Goal: Check status: Check status

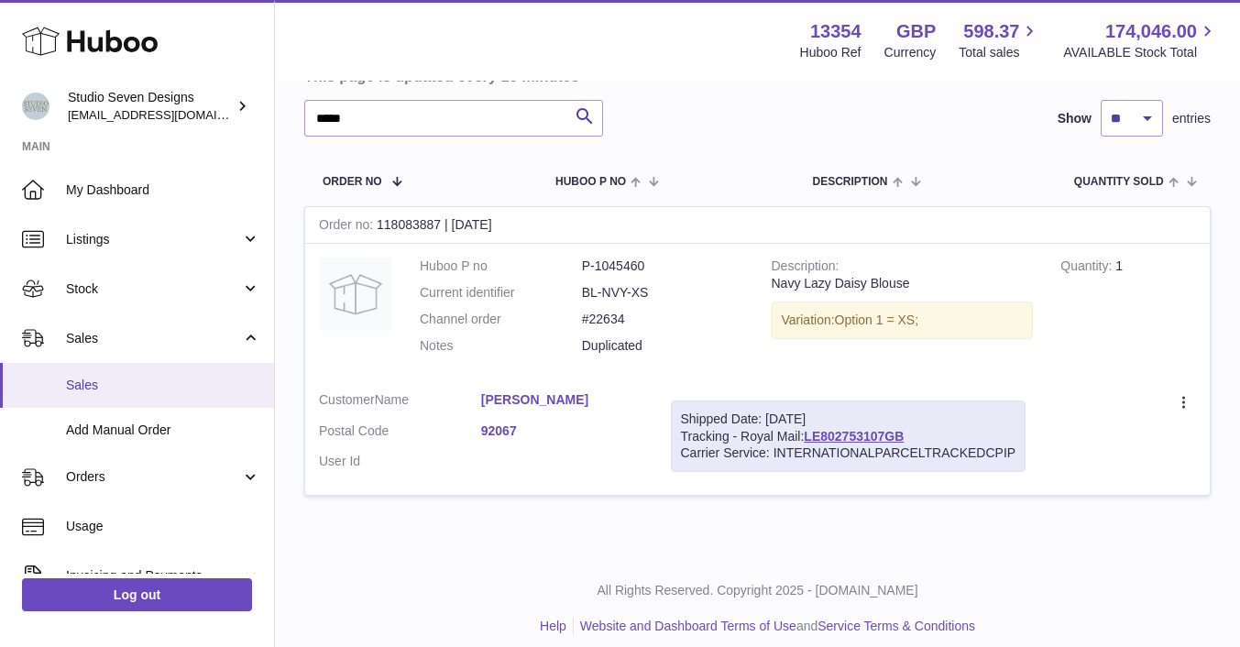
click at [108, 374] on link "Sales" at bounding box center [137, 385] width 274 height 45
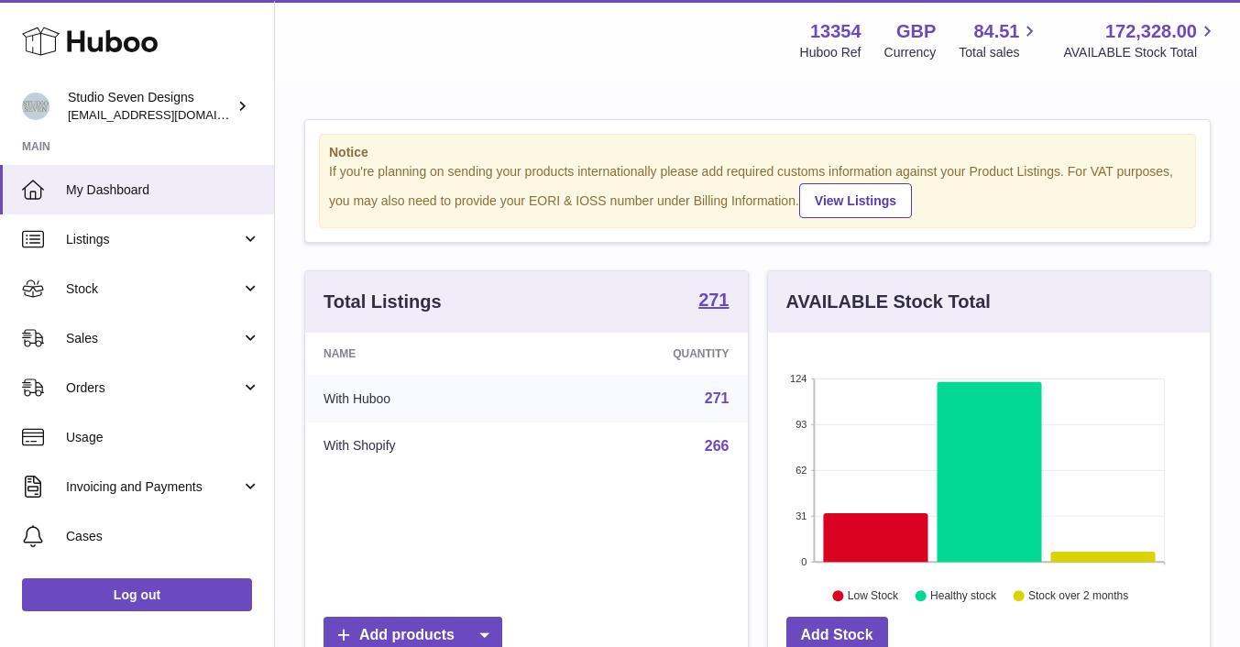
scroll to position [286, 442]
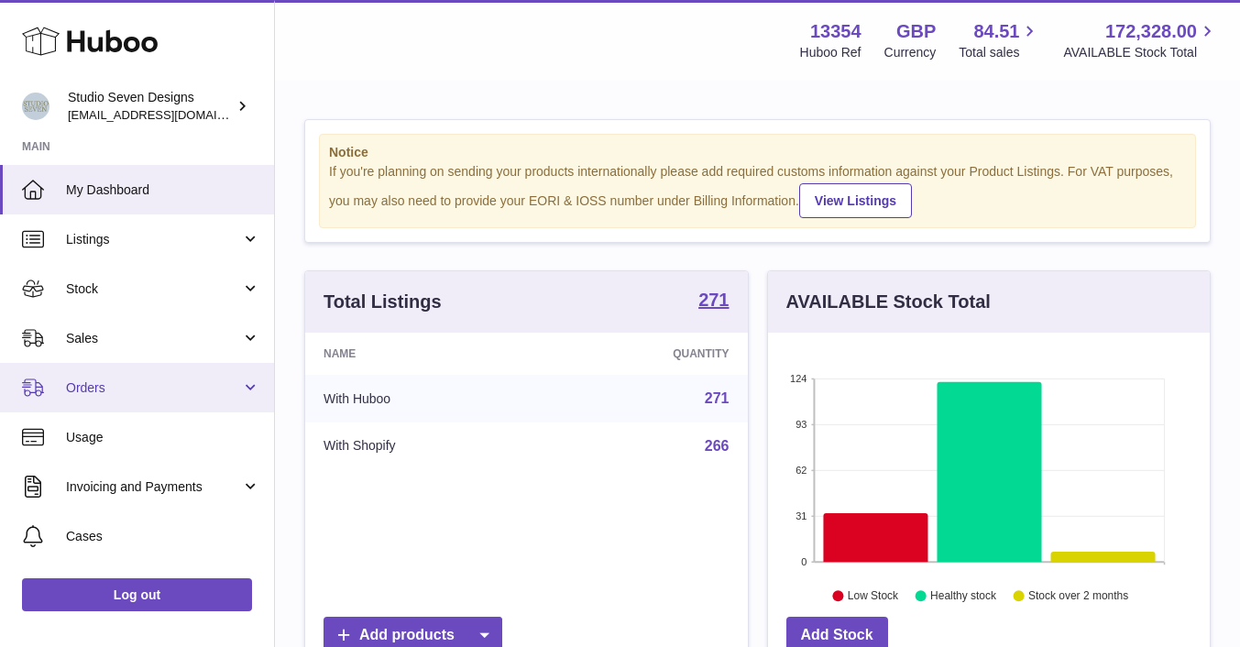
click at [104, 389] on span "Orders" at bounding box center [153, 387] width 175 height 17
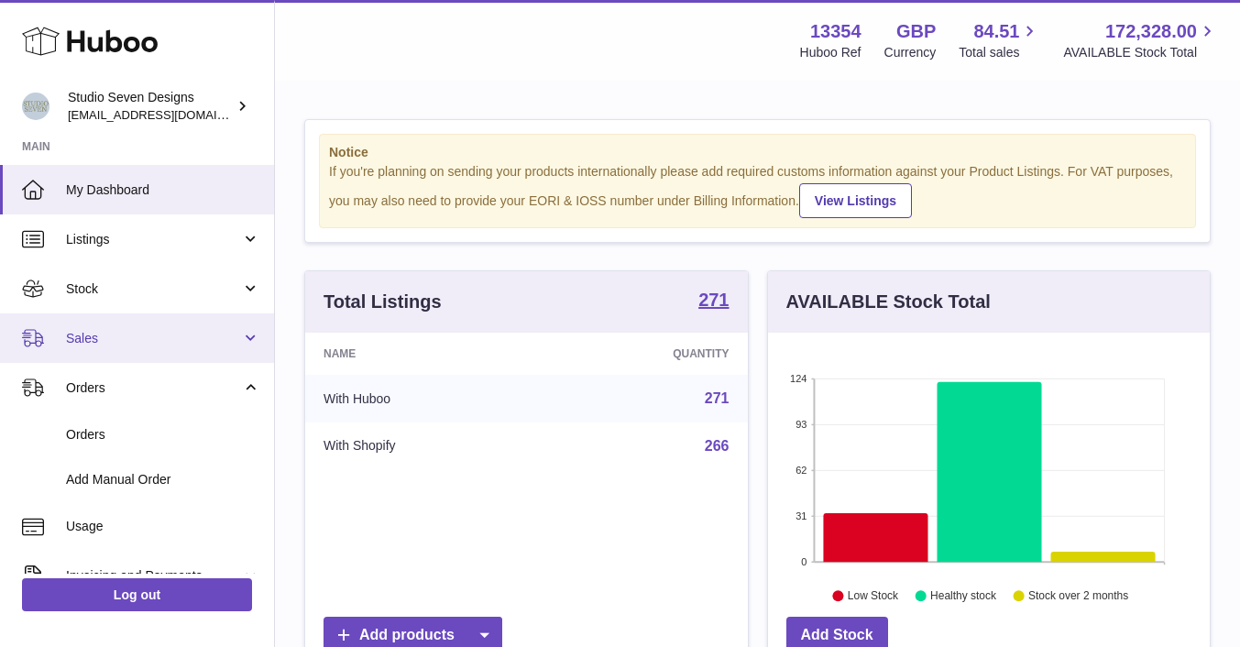
click at [118, 345] on span "Sales" at bounding box center [153, 338] width 175 height 17
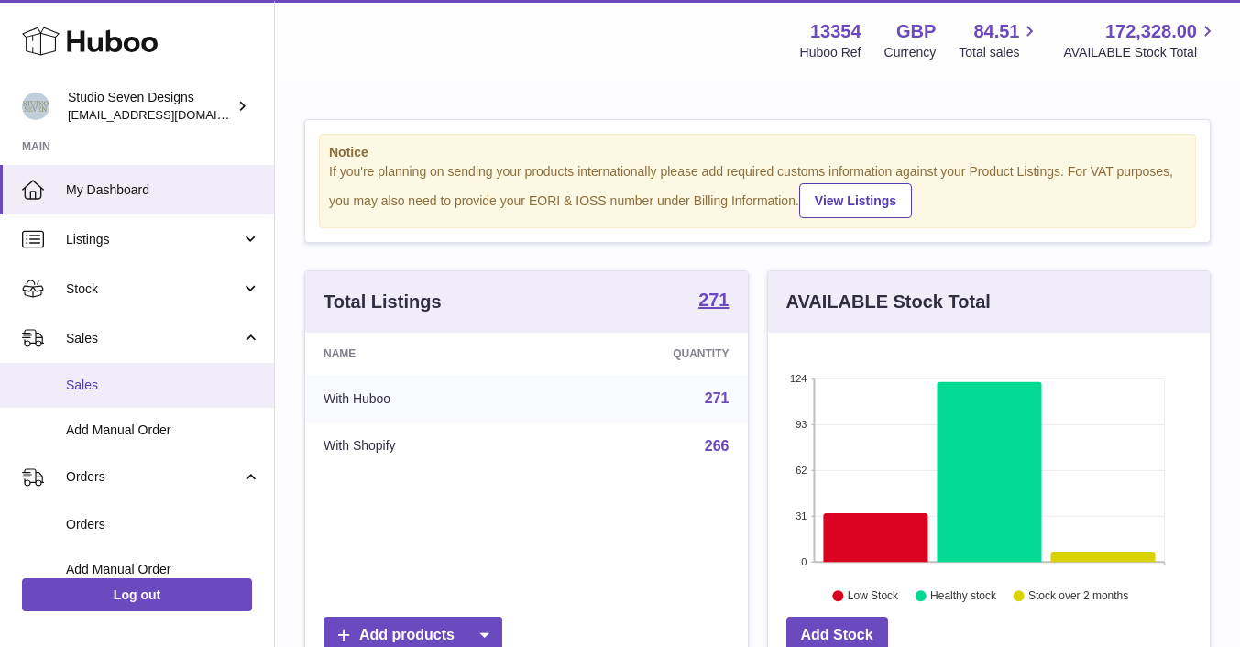
click at [131, 379] on span "Sales" at bounding box center [163, 385] width 194 height 17
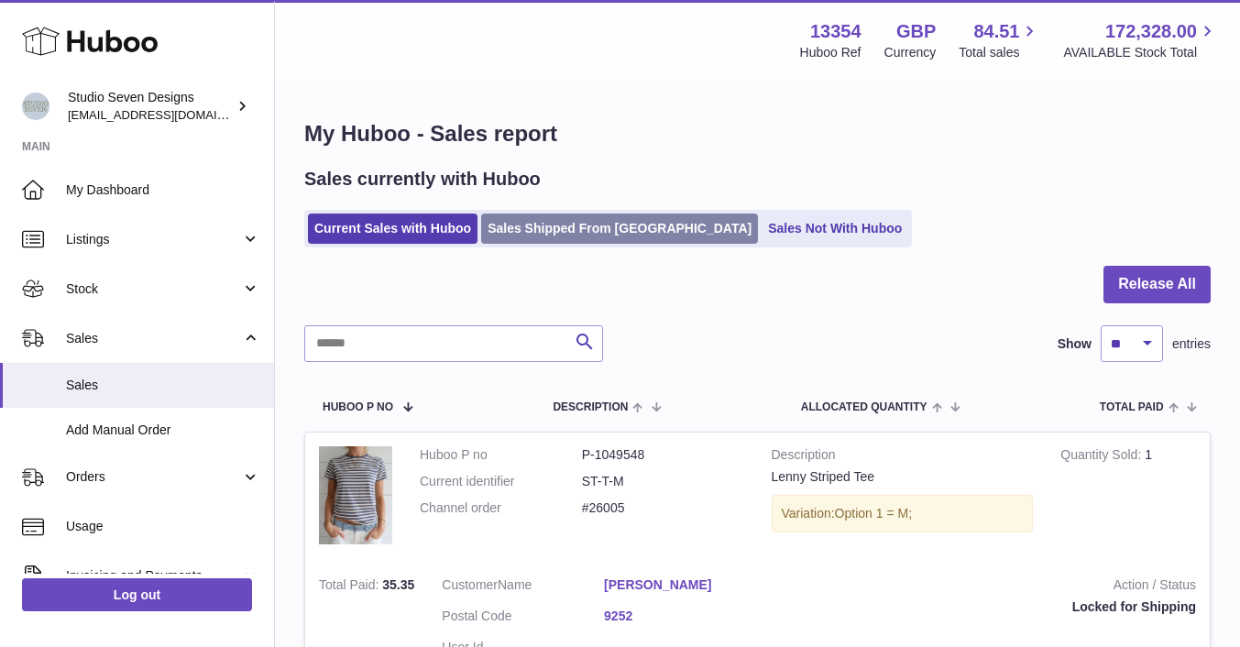
click at [554, 229] on link "Sales Shipped From [GEOGRAPHIC_DATA]" at bounding box center [619, 229] width 277 height 30
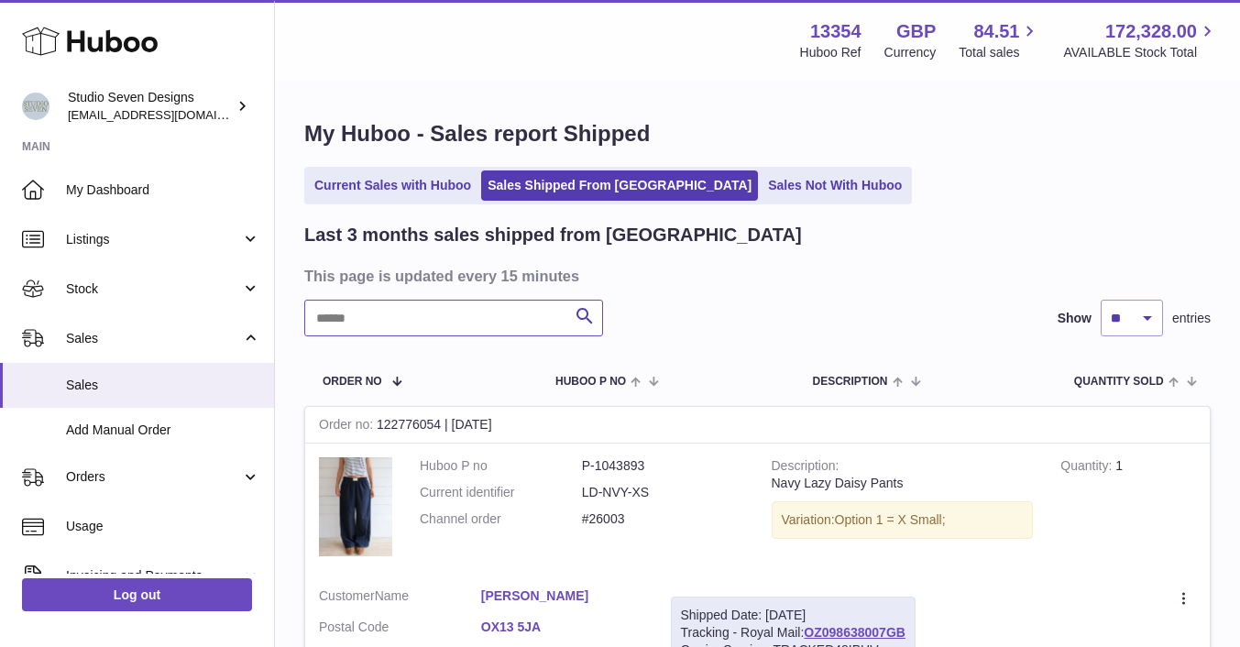
click at [381, 331] on input "text" at bounding box center [453, 318] width 299 height 37
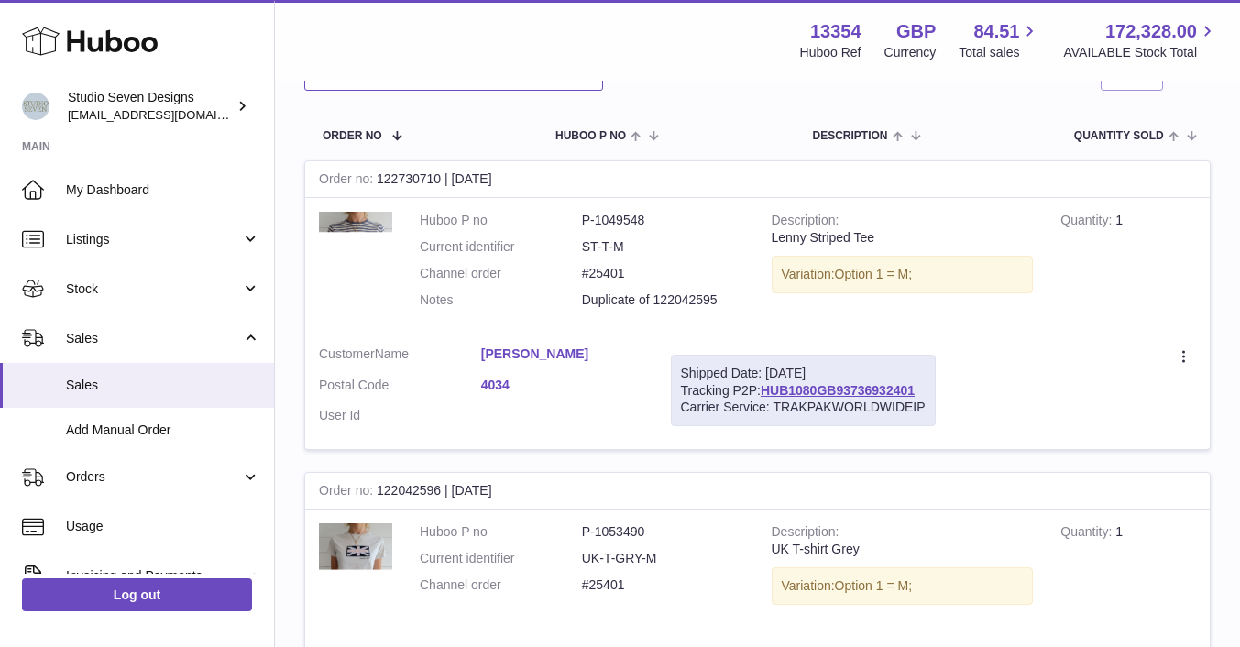
scroll to position [245, 0]
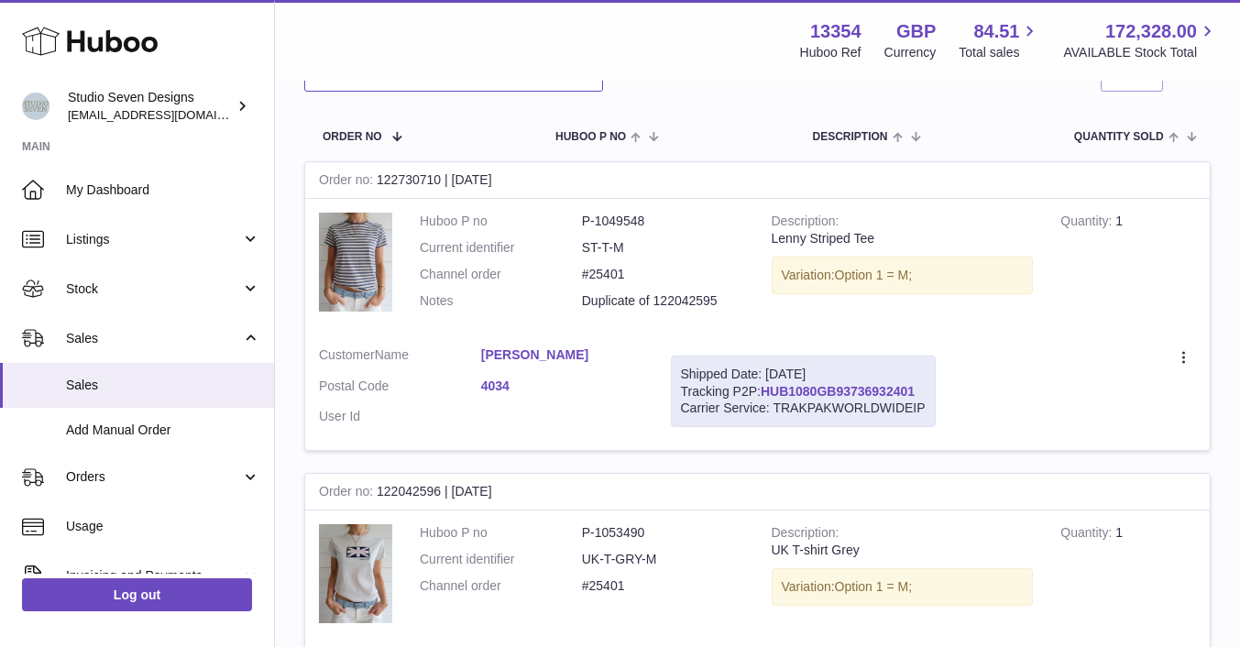
type input "*****"
click at [845, 390] on link "HUB1080GB93736932401" at bounding box center [838, 391] width 154 height 15
